Goal: Information Seeking & Learning: Learn about a topic

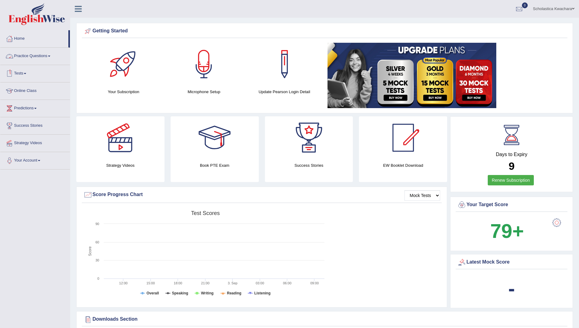
click at [51, 54] on link "Practice Questions" at bounding box center [35, 55] width 70 height 15
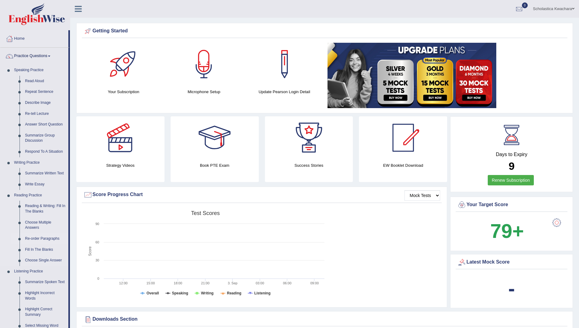
click at [45, 239] on link "Re-order Paragraphs" at bounding box center [45, 238] width 46 height 11
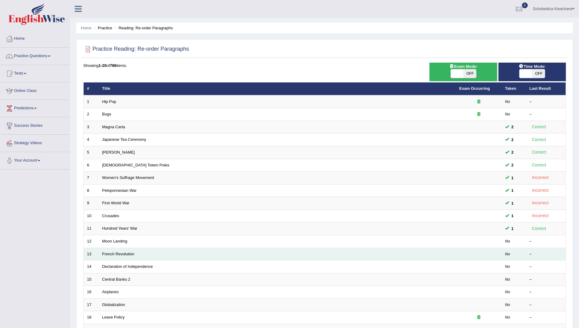
click at [286, 259] on td "French Revolution" at bounding box center [277, 254] width 357 height 13
click at [118, 252] on link "French Revolution" at bounding box center [118, 254] width 32 height 5
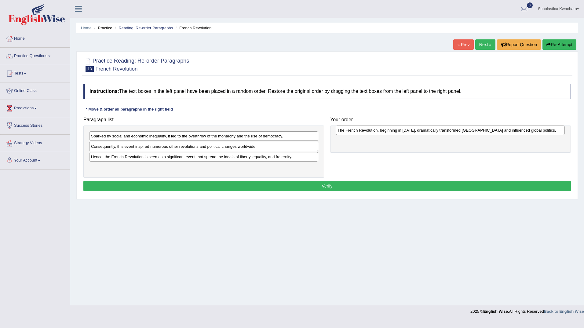
drag, startPoint x: 192, startPoint y: 147, endPoint x: 438, endPoint y: 131, distance: 246.9
click at [438, 131] on div "The French Revolution, beginning in 1789, dramatically transformed France and i…" at bounding box center [449, 129] width 229 height 9
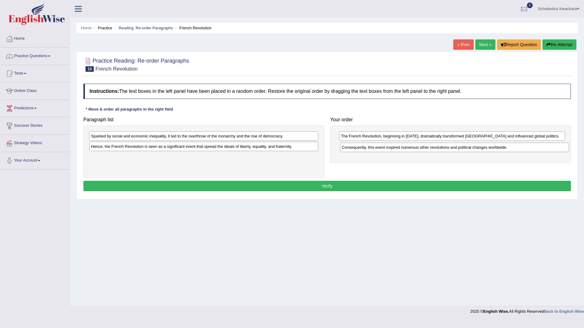
drag, startPoint x: 257, startPoint y: 150, endPoint x: 508, endPoint y: 150, distance: 250.9
click at [508, 150] on div "Consequently, this event inspired numerous other revolutions and political chan…" at bounding box center [454, 147] width 229 height 9
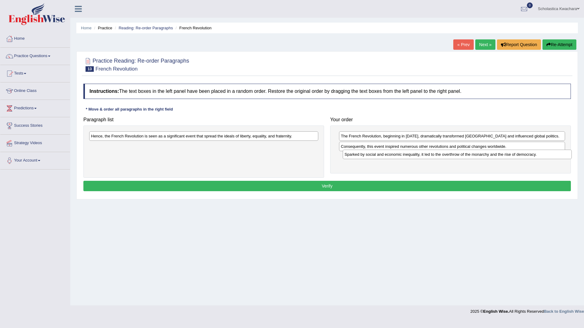
drag, startPoint x: 233, startPoint y: 137, endPoint x: 487, endPoint y: 156, distance: 254.0
click at [487, 156] on div "Sparked by social and economic inequality, it led to the overthrow of the monar…" at bounding box center [456, 154] width 229 height 9
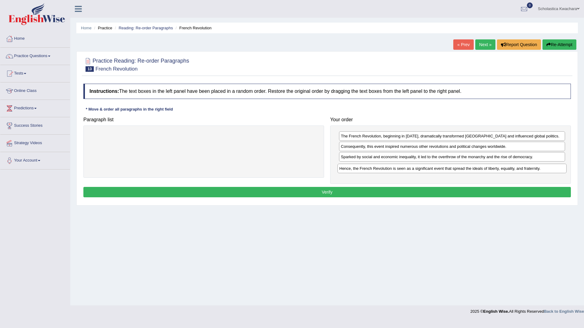
drag, startPoint x: 237, startPoint y: 136, endPoint x: 485, endPoint y: 168, distance: 250.3
click at [485, 168] on div "Hence, the French Revolution is seen as a significant event that spread the ide…" at bounding box center [451, 168] width 229 height 9
click at [425, 192] on button "Verify" at bounding box center [326, 192] width 487 height 10
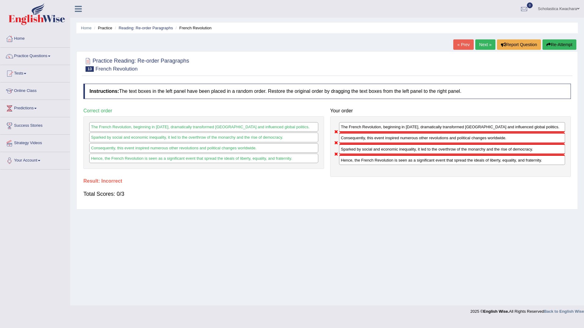
click at [486, 43] on link "Next »" at bounding box center [485, 44] width 20 height 10
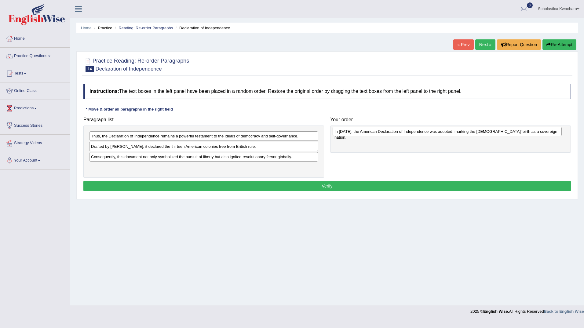
drag, startPoint x: 186, startPoint y: 170, endPoint x: 429, endPoint y: 134, distance: 245.9
click at [429, 134] on div "In 1776, the American Declaration of Independence was adopted, marking the Unit…" at bounding box center [446, 131] width 229 height 9
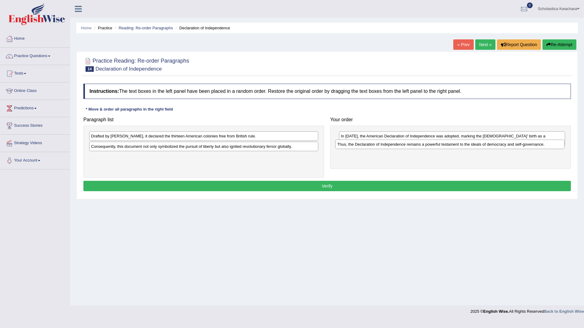
drag, startPoint x: 222, startPoint y: 137, endPoint x: 468, endPoint y: 145, distance: 246.2
click at [468, 145] on div "Thus, the Declaration of Independence remains a powerful testament to the ideal…" at bounding box center [449, 143] width 229 height 9
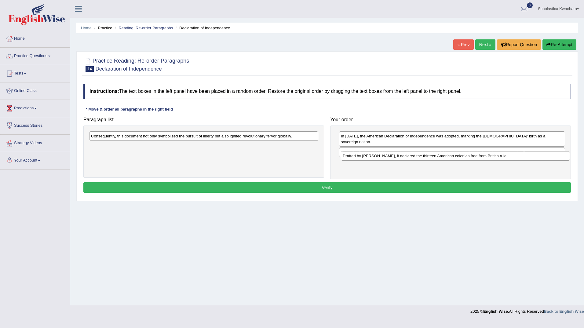
drag, startPoint x: 197, startPoint y: 139, endPoint x: 448, endPoint y: 159, distance: 252.3
click at [448, 159] on div "Drafted by Thomas Jefferson, it declared the thirteen American colonies free fr…" at bounding box center [455, 155] width 229 height 9
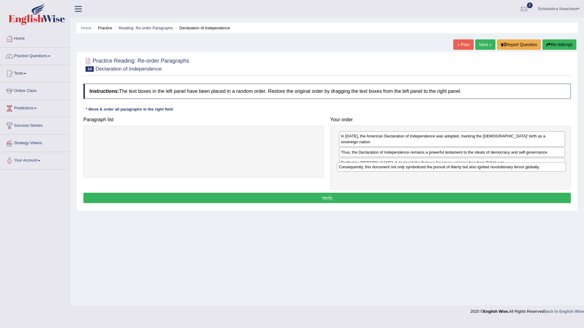
drag, startPoint x: 241, startPoint y: 139, endPoint x: 489, endPoint y: 170, distance: 249.5
click at [489, 170] on div "Consequently, this document not only symbolized the pursuit of liberty but also…" at bounding box center [451, 166] width 229 height 9
click at [379, 168] on div "Consequently, this document not only symbolized the pursuit of liberty but also…" at bounding box center [452, 172] width 226 height 9
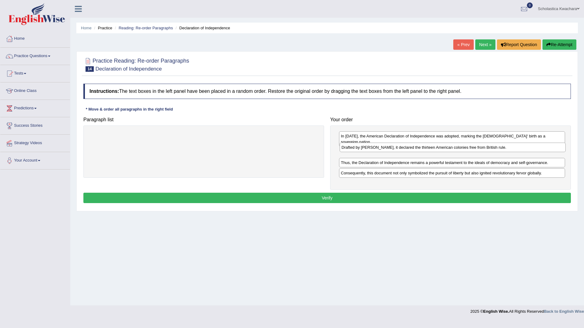
drag, startPoint x: 375, startPoint y: 160, endPoint x: 375, endPoint y: 150, distance: 9.5
click at [375, 150] on div "Drafted by Thomas Jefferson, it declared the thirteen American colonies free fr…" at bounding box center [452, 147] width 226 height 9
click at [325, 196] on button "Verify" at bounding box center [326, 198] width 487 height 10
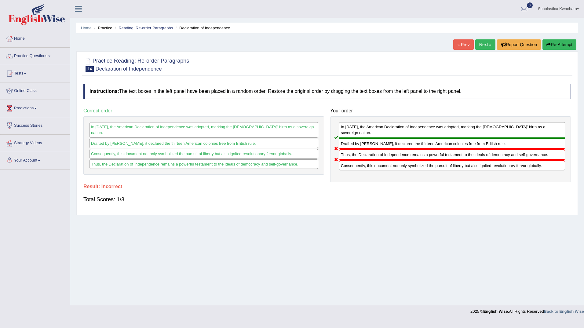
click at [483, 43] on link "Next »" at bounding box center [485, 44] width 20 height 10
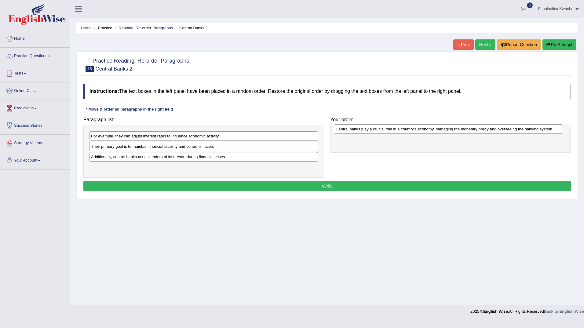
drag, startPoint x: 217, startPoint y: 149, endPoint x: 461, endPoint y: 131, distance: 245.1
click at [461, 131] on div "Central banks play a crucial role in a country's economy, managing the monetary…" at bounding box center [448, 128] width 229 height 9
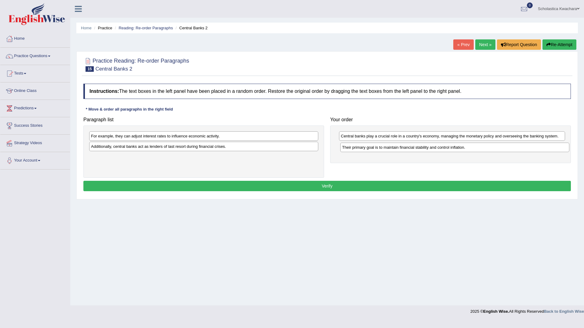
drag, startPoint x: 189, startPoint y: 149, endPoint x: 440, endPoint y: 150, distance: 250.9
click at [440, 150] on div "Their primary goal is to maintain financial stability and control inflation." at bounding box center [454, 147] width 229 height 9
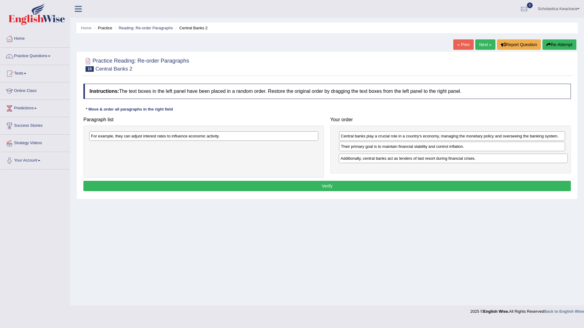
drag, startPoint x: 242, startPoint y: 149, endPoint x: 492, endPoint y: 161, distance: 249.7
click at [492, 161] on div "Additionally, central banks act as lenders of last resort during financial cris…" at bounding box center [453, 158] width 229 height 9
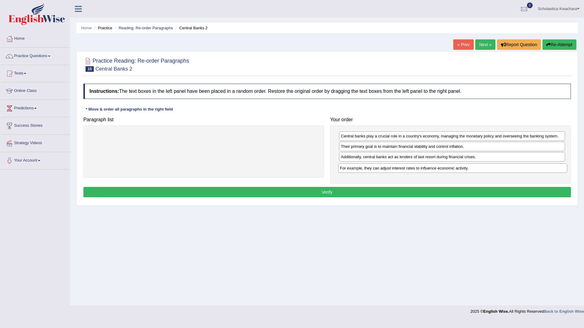
drag, startPoint x: 255, startPoint y: 133, endPoint x: 504, endPoint y: 165, distance: 250.8
click at [504, 165] on div "For example, they can adjust interest rates to influence economic activity." at bounding box center [452, 167] width 229 height 9
click at [391, 192] on button "Verify" at bounding box center [326, 192] width 487 height 10
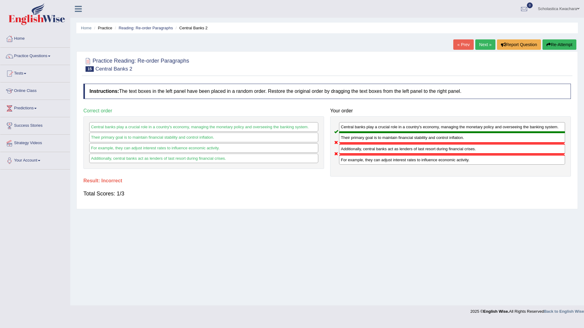
click at [483, 45] on link "Next »" at bounding box center [485, 44] width 20 height 10
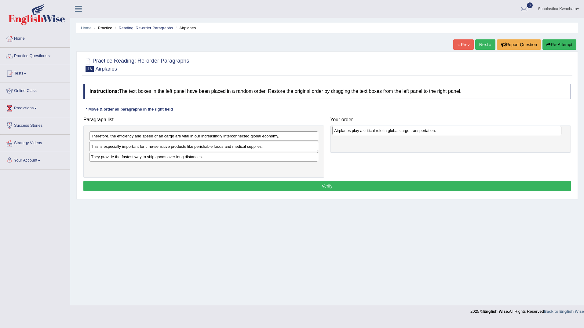
drag, startPoint x: 172, startPoint y: 169, endPoint x: 415, endPoint y: 133, distance: 245.7
click at [415, 133] on div "Airplanes play a critical role in global cargo transportation." at bounding box center [446, 130] width 229 height 9
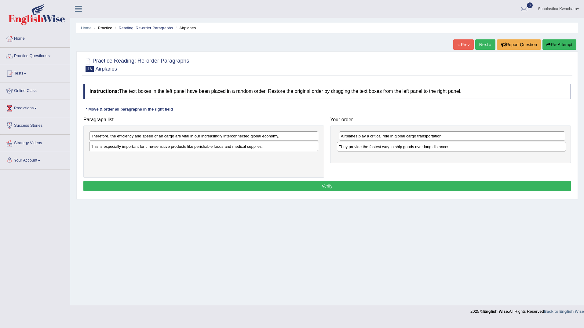
drag, startPoint x: 143, startPoint y: 157, endPoint x: 390, endPoint y: 147, distance: 247.8
click at [390, 147] on div "They provide the fastest way to ship goods over long distances." at bounding box center [451, 146] width 229 height 9
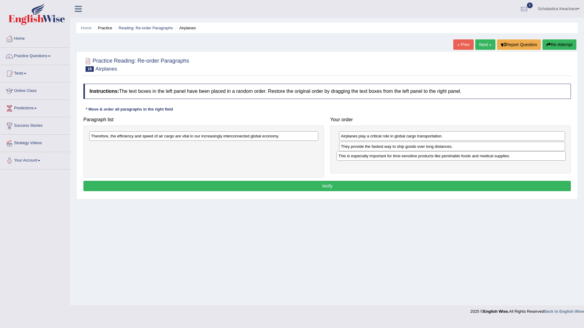
drag, startPoint x: 301, startPoint y: 146, endPoint x: 549, endPoint y: 155, distance: 247.7
click at [549, 155] on div "This is especially important for time-sensitive products like perishable foods …" at bounding box center [450, 155] width 229 height 9
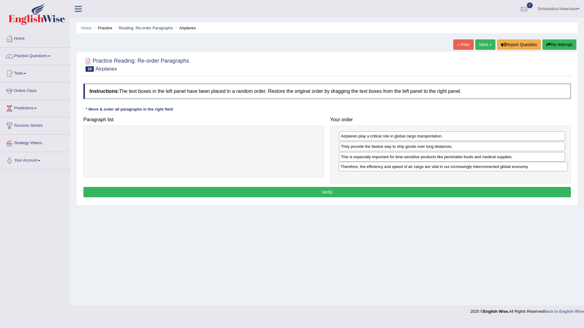
drag, startPoint x: 288, startPoint y: 132, endPoint x: 538, endPoint y: 162, distance: 251.2
click at [538, 162] on div "Therefore, the efficiency and speed of air cargo are vital in our increasingly …" at bounding box center [453, 166] width 229 height 9
click at [411, 190] on button "Verify" at bounding box center [326, 192] width 487 height 10
